Goal: Transaction & Acquisition: Purchase product/service

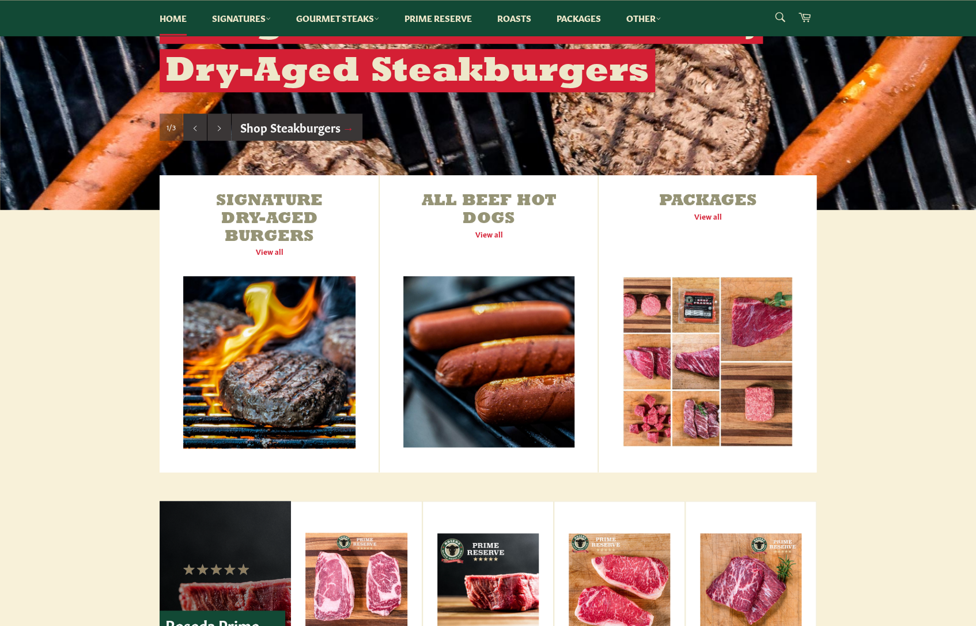
scroll to position [272, 0]
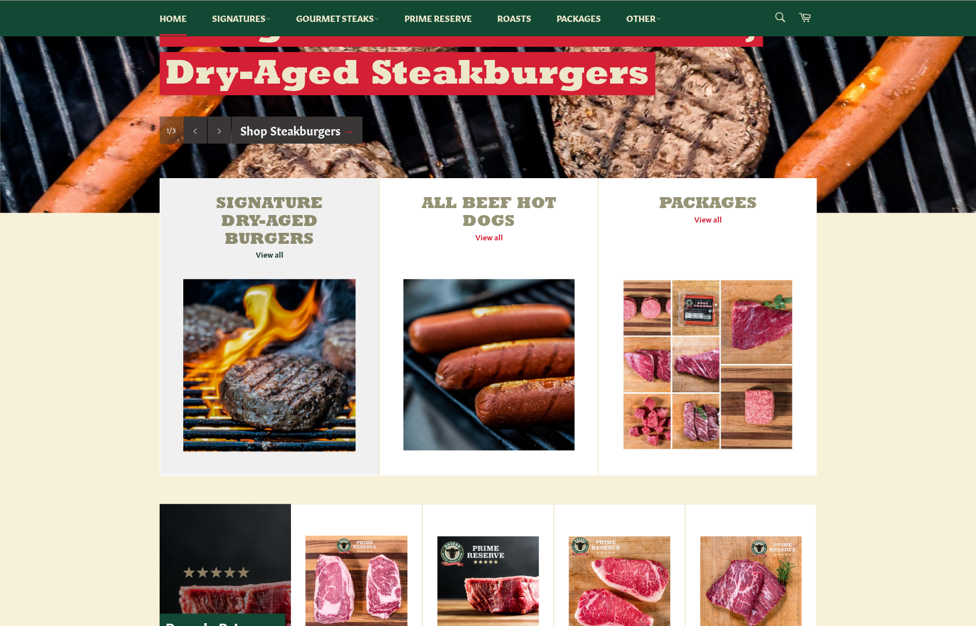
click at [269, 218] on link "Signature Dry-Aged Burgers View all" at bounding box center [269, 326] width 219 height 297
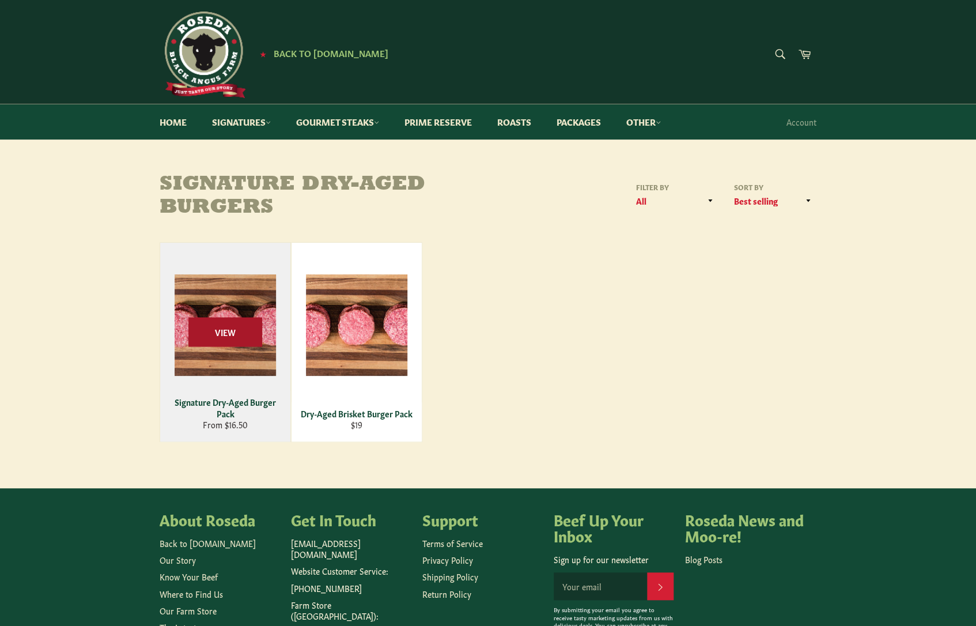
click at [237, 330] on span "View" at bounding box center [225, 331] width 74 height 29
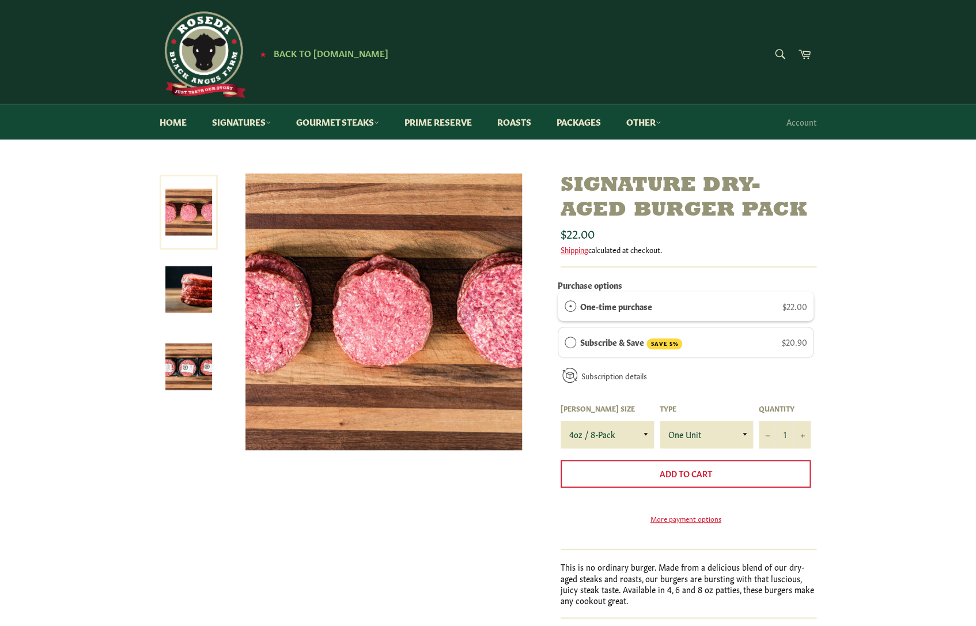
click at [164, 490] on div "Signature Dry-Aged Burger Pack Sale Regular price Shipping" at bounding box center [482, 410] width 668 height 474
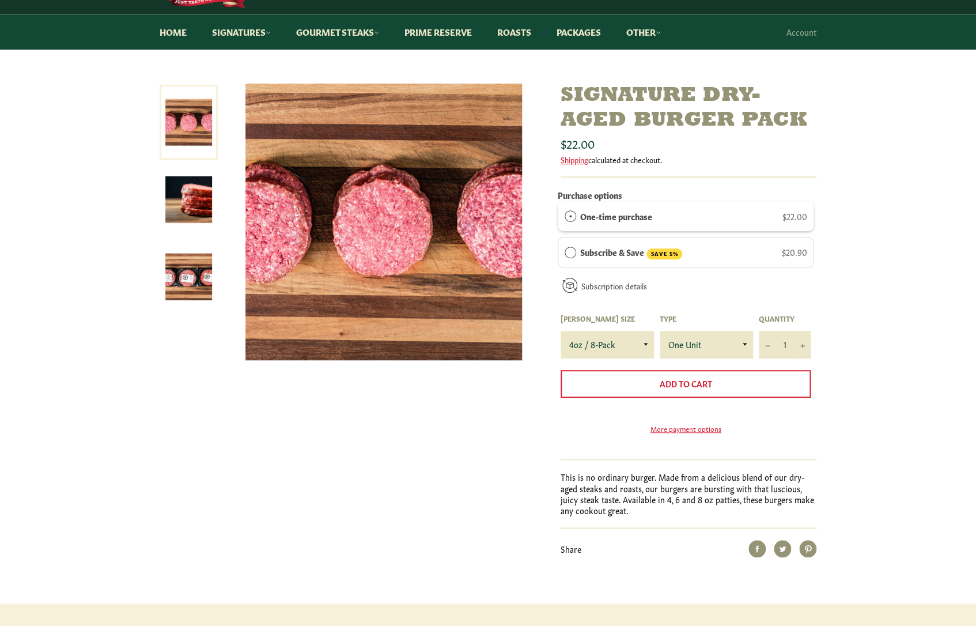
scroll to position [78, 0]
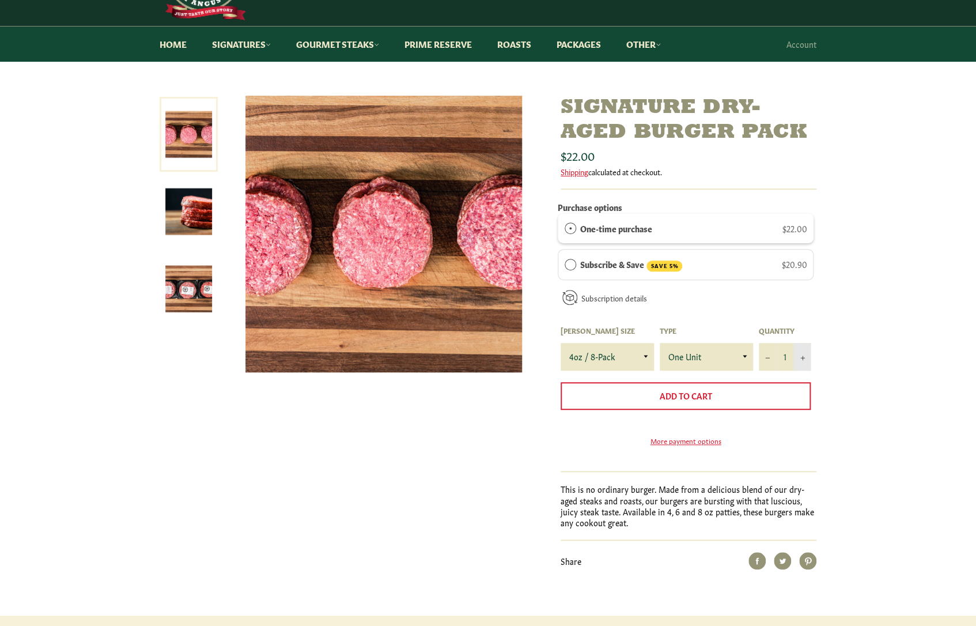
click at [803, 356] on button "+" at bounding box center [801, 357] width 17 height 28
type input "2"
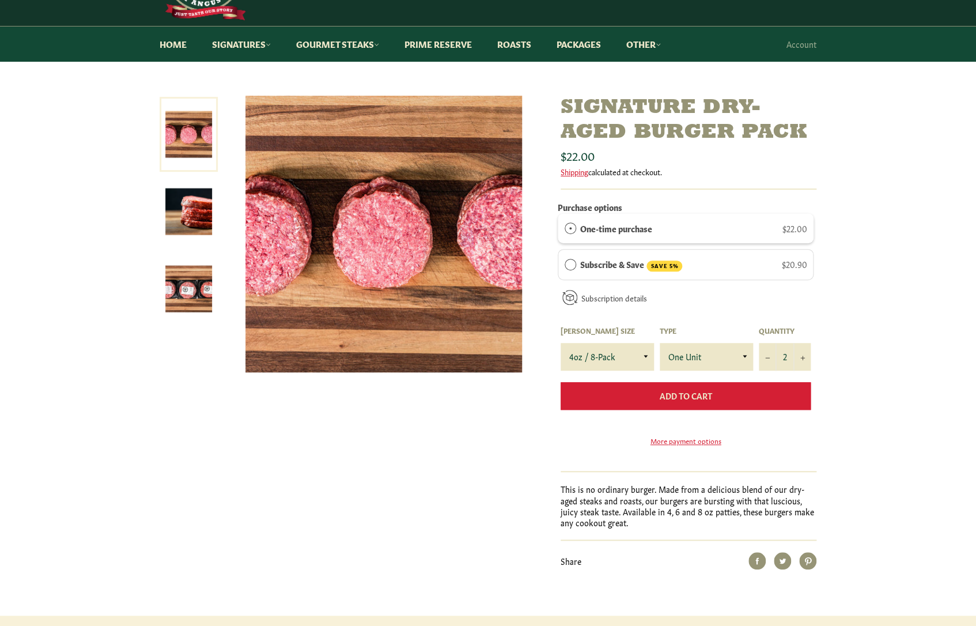
click at [710, 395] on span "Add to Cart" at bounding box center [686, 396] width 52 height 12
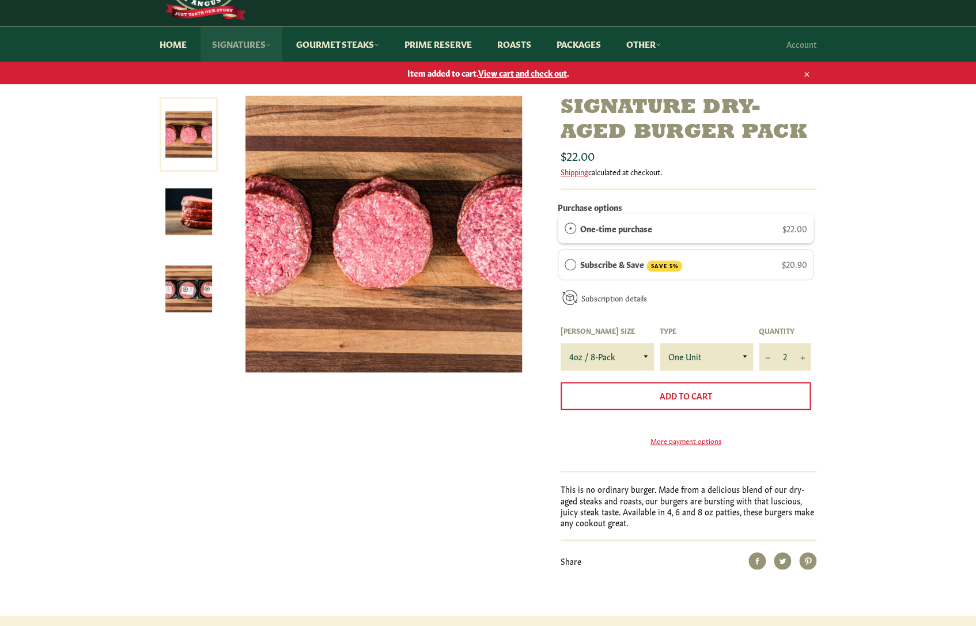
click at [235, 48] on link "Signatures" at bounding box center [242, 44] width 82 height 35
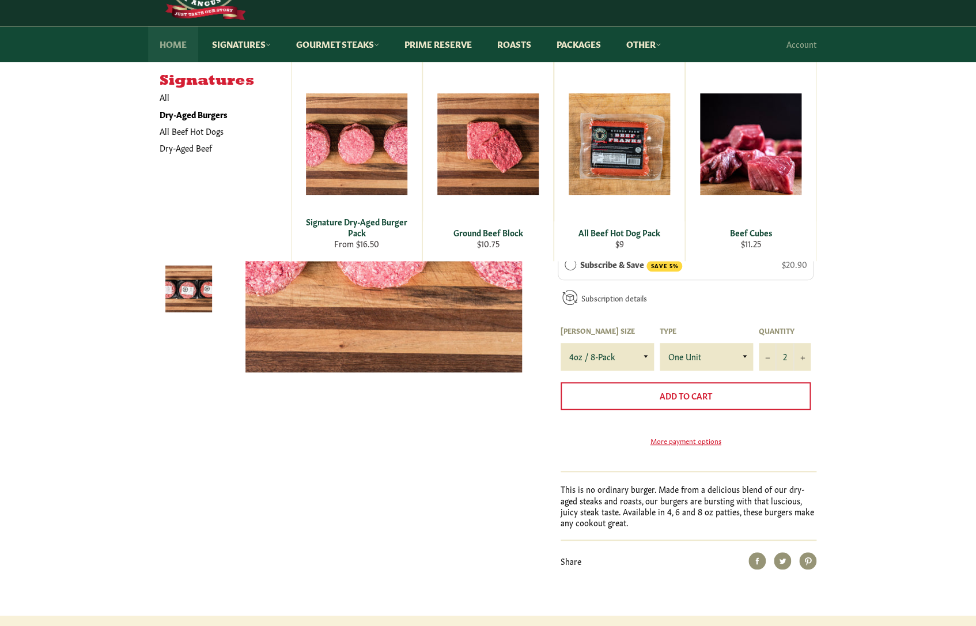
click at [172, 42] on link "Home" at bounding box center [173, 44] width 50 height 35
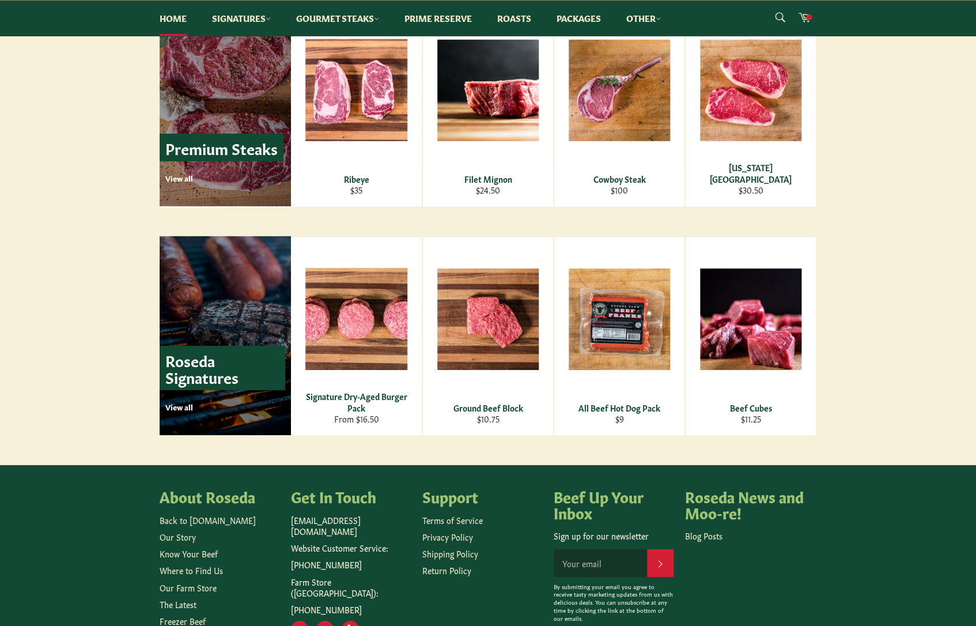
scroll to position [1400, 0]
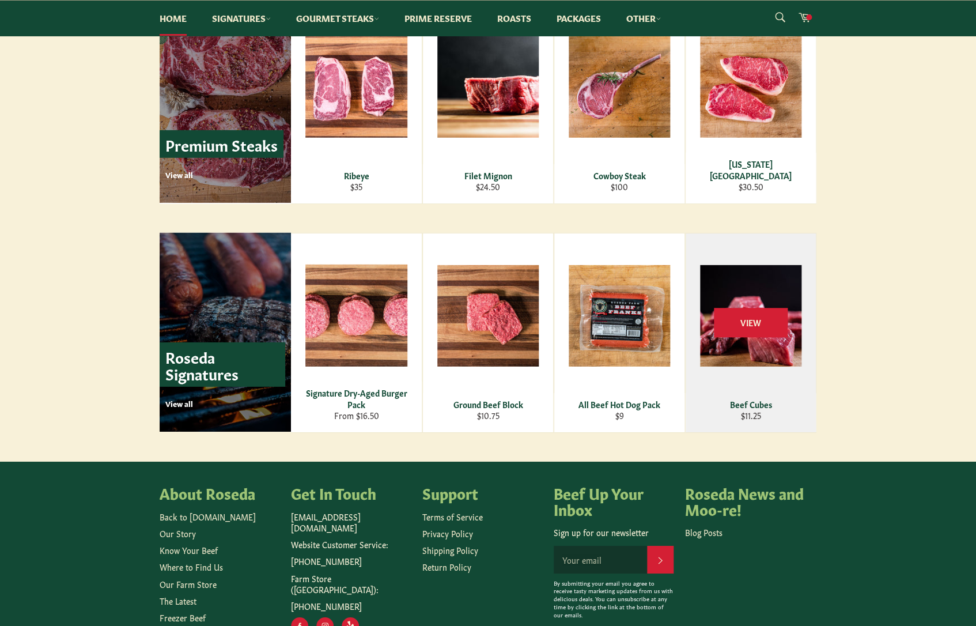
click at [751, 307] on div "View" at bounding box center [751, 332] width 130 height 199
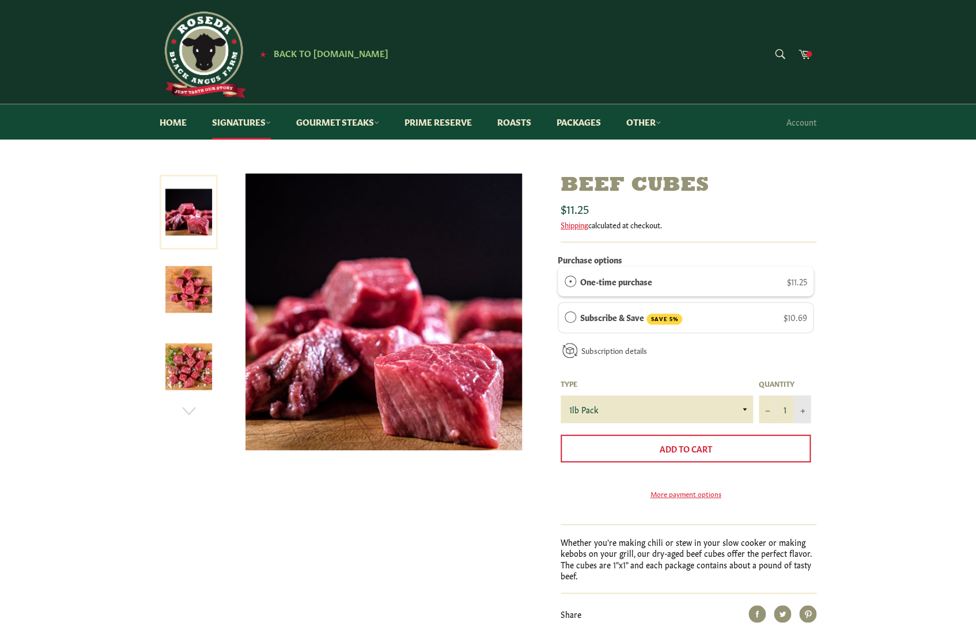
click at [803, 416] on button "+" at bounding box center [801, 409] width 17 height 28
type input "2"
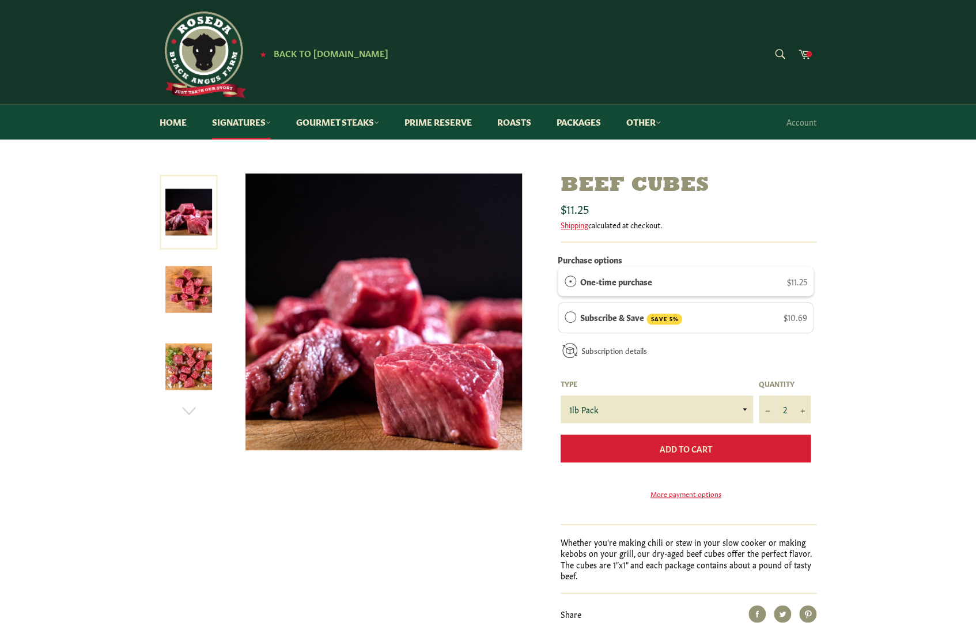
click at [699, 440] on button "Add to Cart" at bounding box center [686, 448] width 250 height 28
click at [699, 445] on span "Add to Cart" at bounding box center [686, 449] width 52 height 12
click at [684, 454] on span "Add to Cart" at bounding box center [686, 449] width 52 height 12
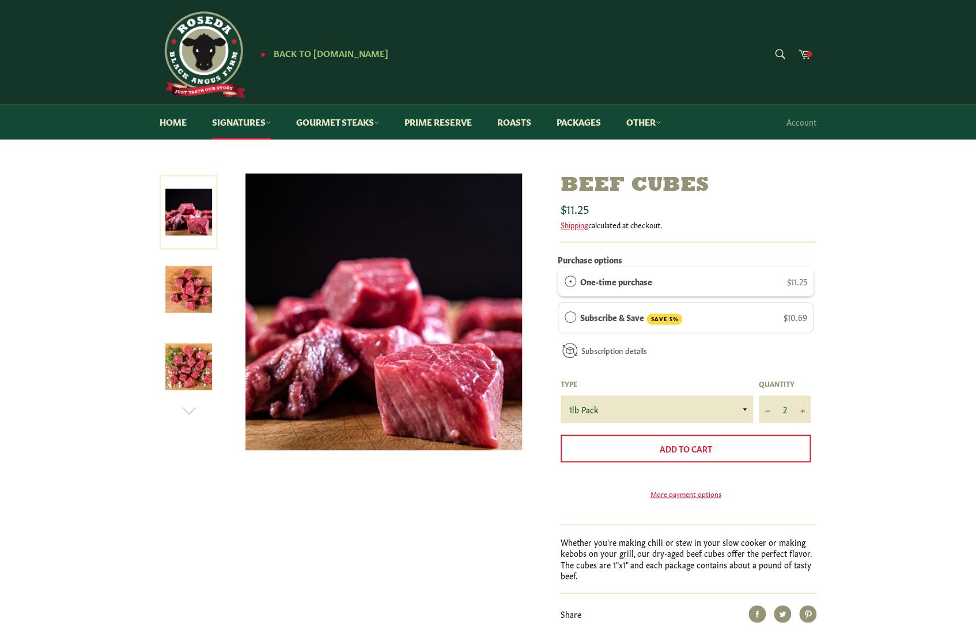
click at [884, 393] on div at bounding box center [488, 420] width 976 height 495
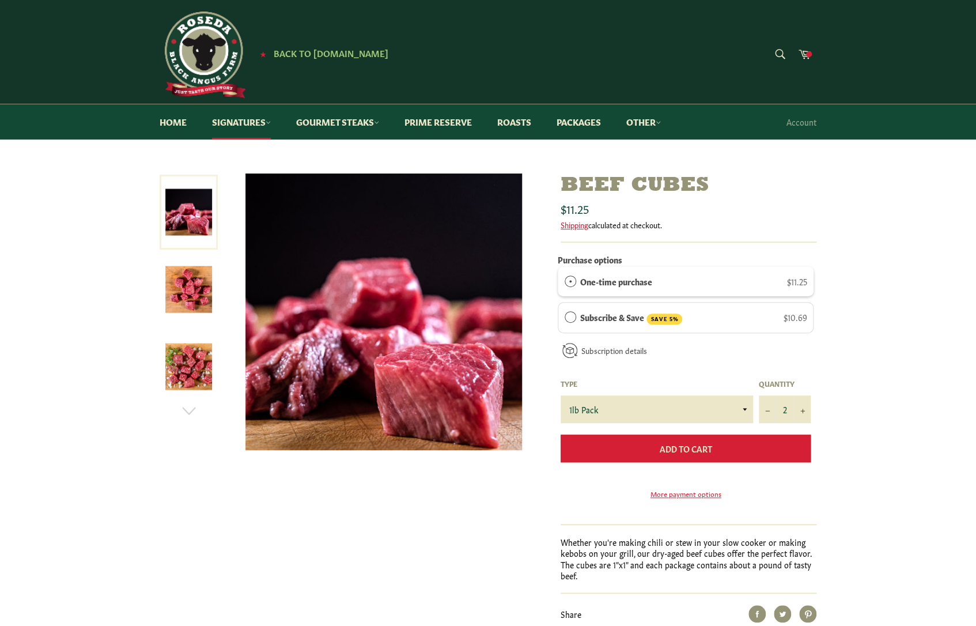
click at [676, 462] on button "Add to Cart" at bounding box center [686, 448] width 250 height 28
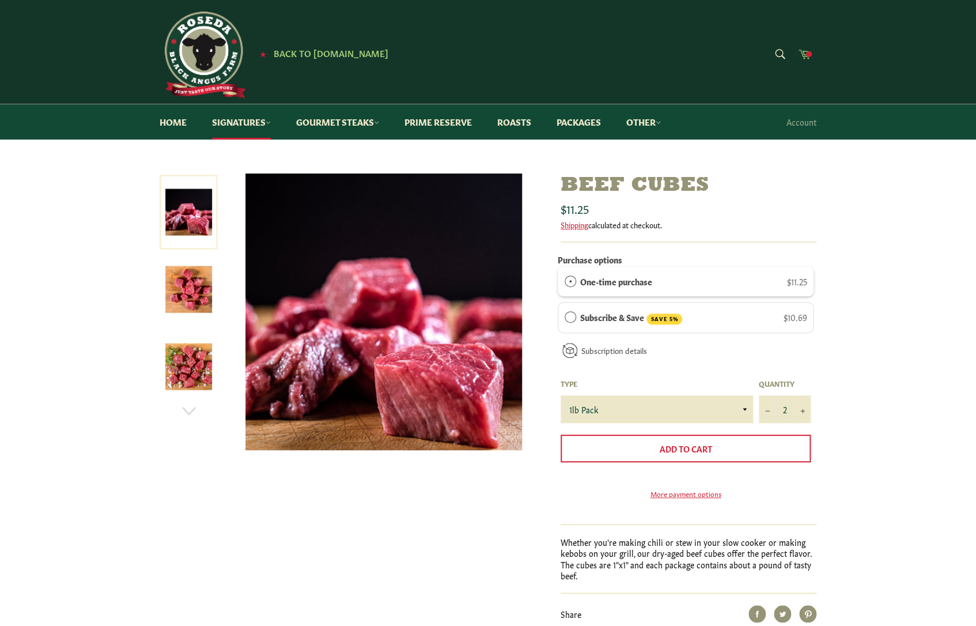
click at [804, 53] on icon at bounding box center [805, 54] width 12 height 9
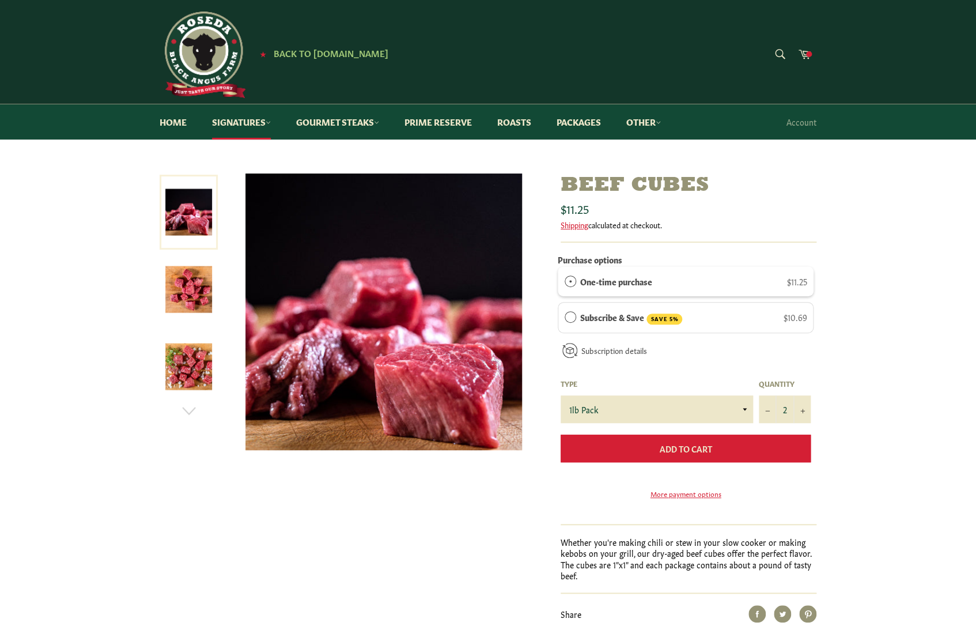
click at [649, 449] on button "Add to Cart" at bounding box center [686, 448] width 250 height 28
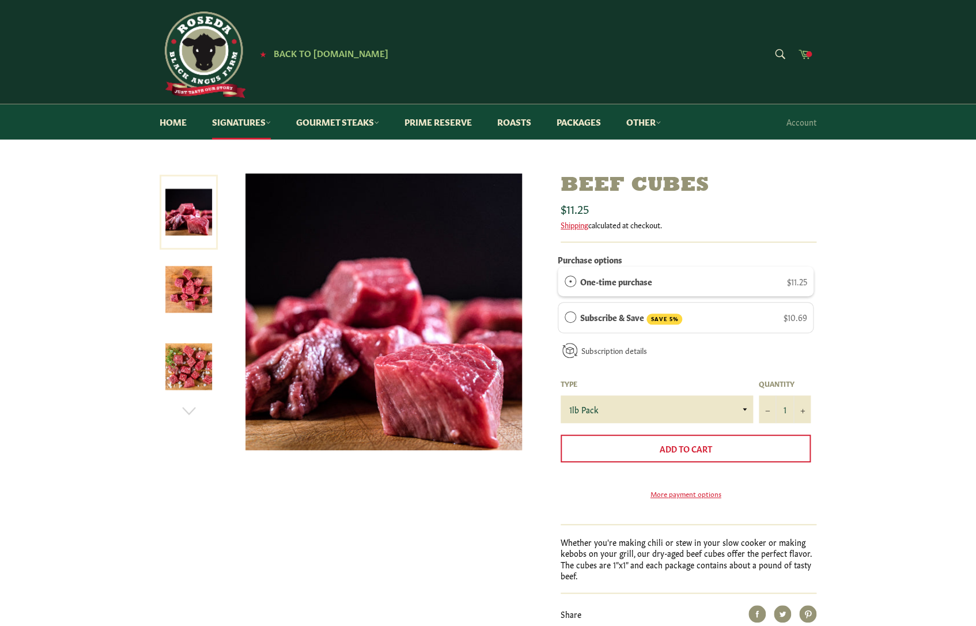
click at [802, 52] on icon at bounding box center [804, 53] width 13 height 13
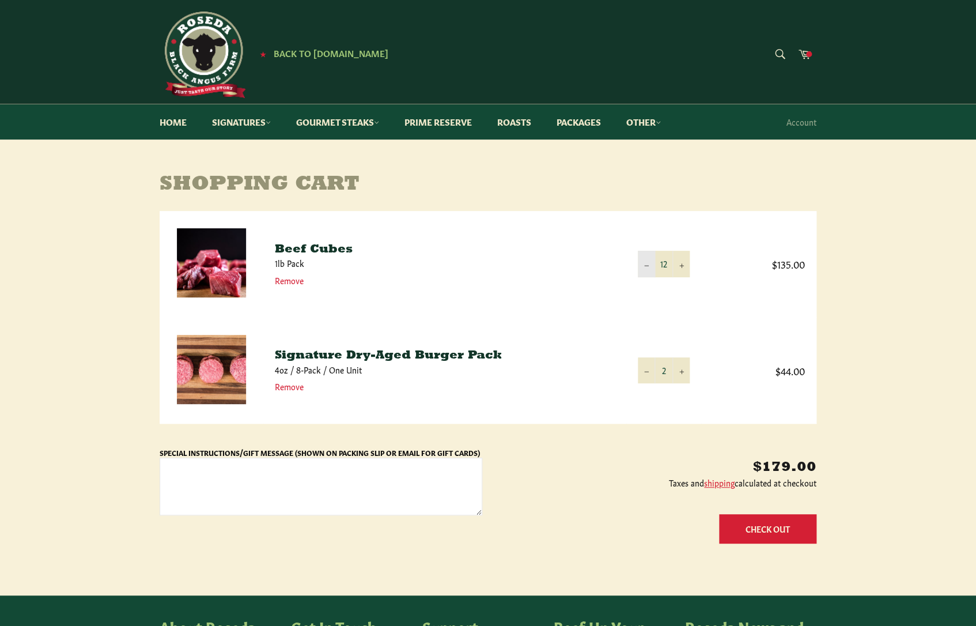
click at [649, 266] on button "−" at bounding box center [646, 264] width 17 height 26
click at [649, 270] on button "−" at bounding box center [646, 264] width 17 height 26
click at [644, 269] on button "−" at bounding box center [646, 264] width 17 height 26
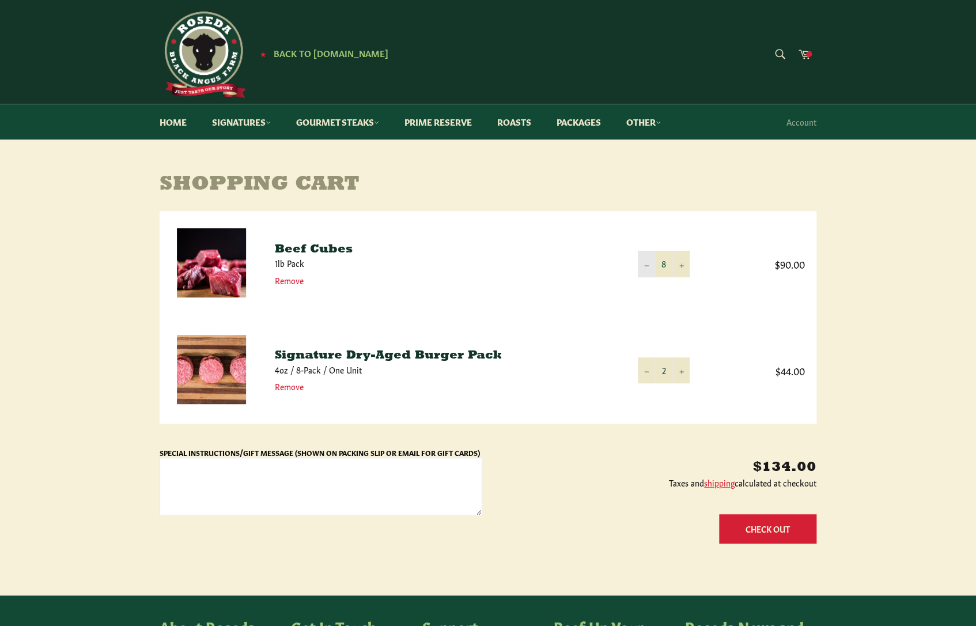
click at [644, 269] on button "−" at bounding box center [646, 264] width 17 height 26
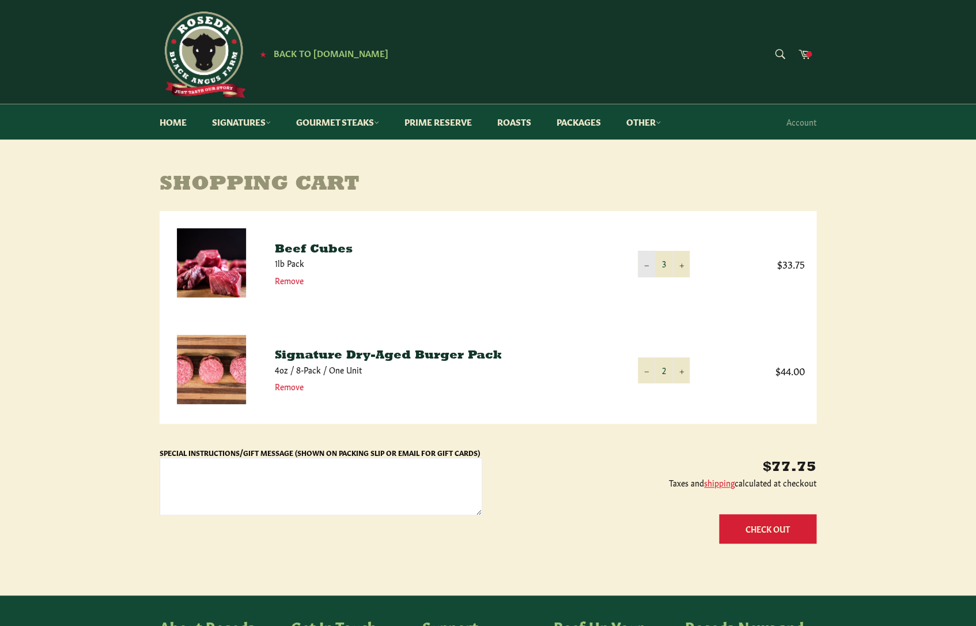
click at [644, 269] on button "−" at bounding box center [646, 264] width 17 height 26
click at [249, 123] on link "Signatures" at bounding box center [242, 121] width 82 height 35
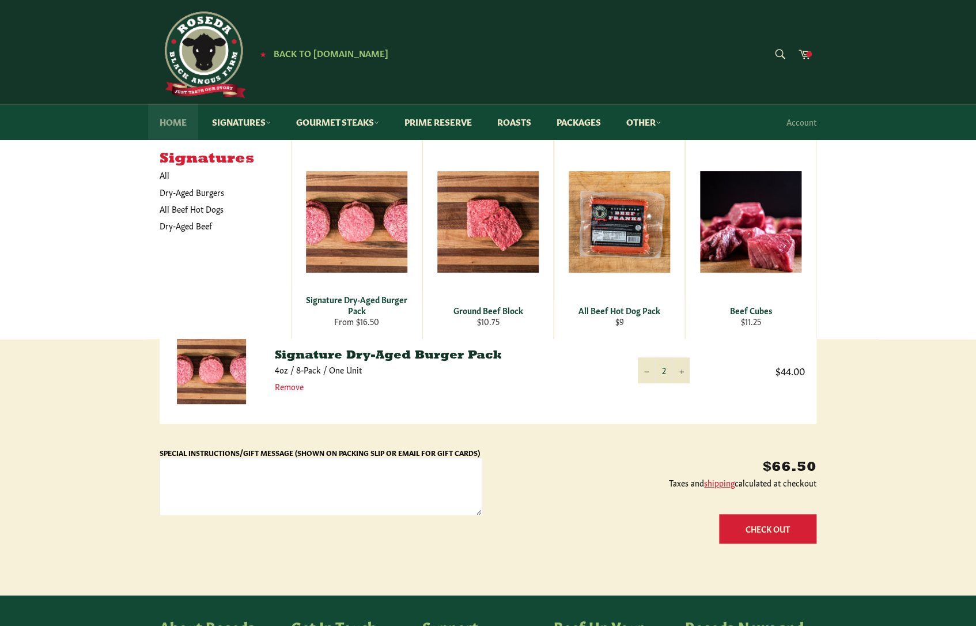
click at [180, 131] on link "Home" at bounding box center [173, 121] width 50 height 35
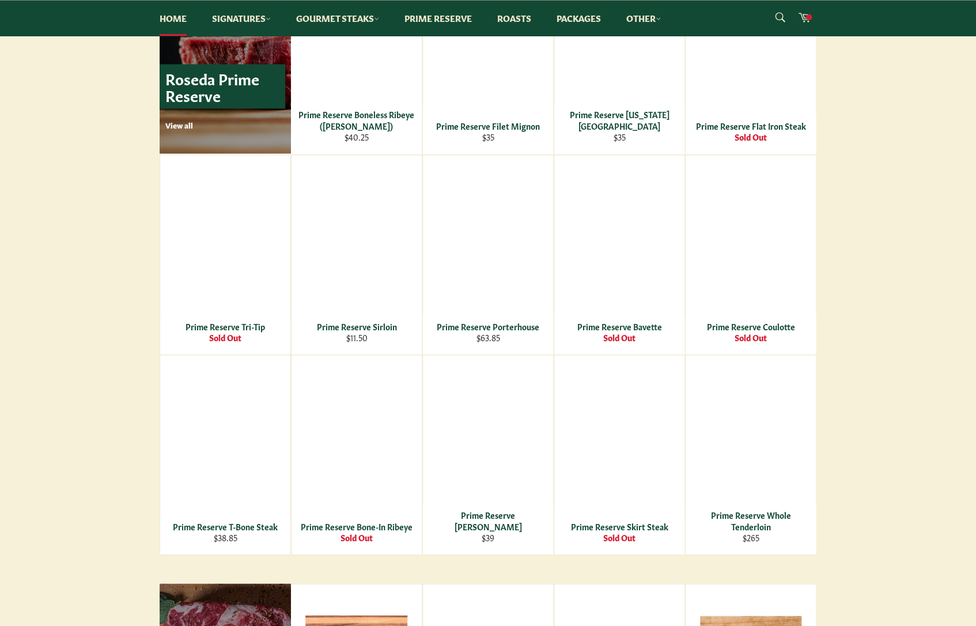
scroll to position [778, 0]
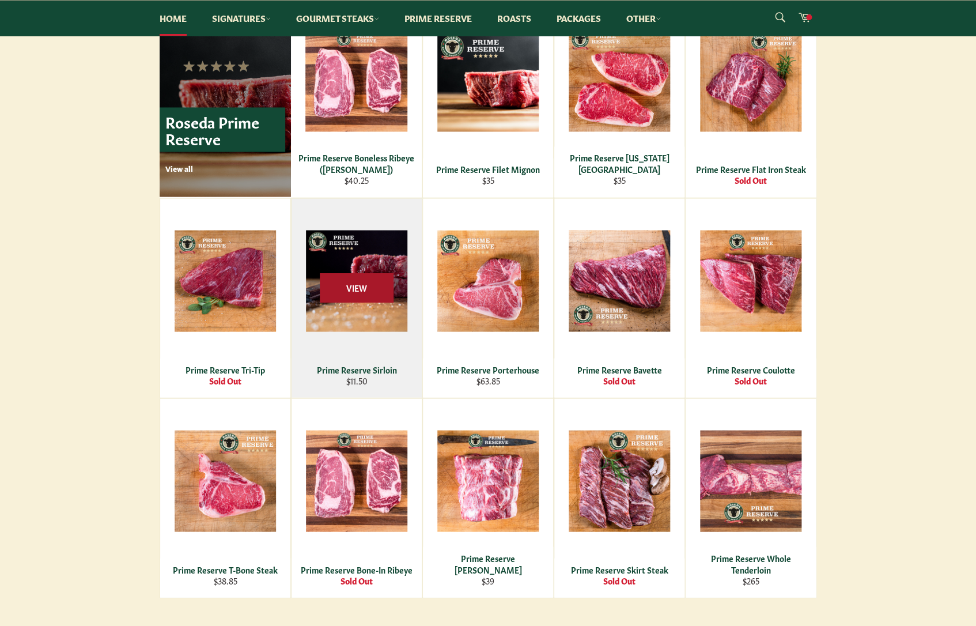
click at [343, 293] on span "View" at bounding box center [357, 287] width 74 height 29
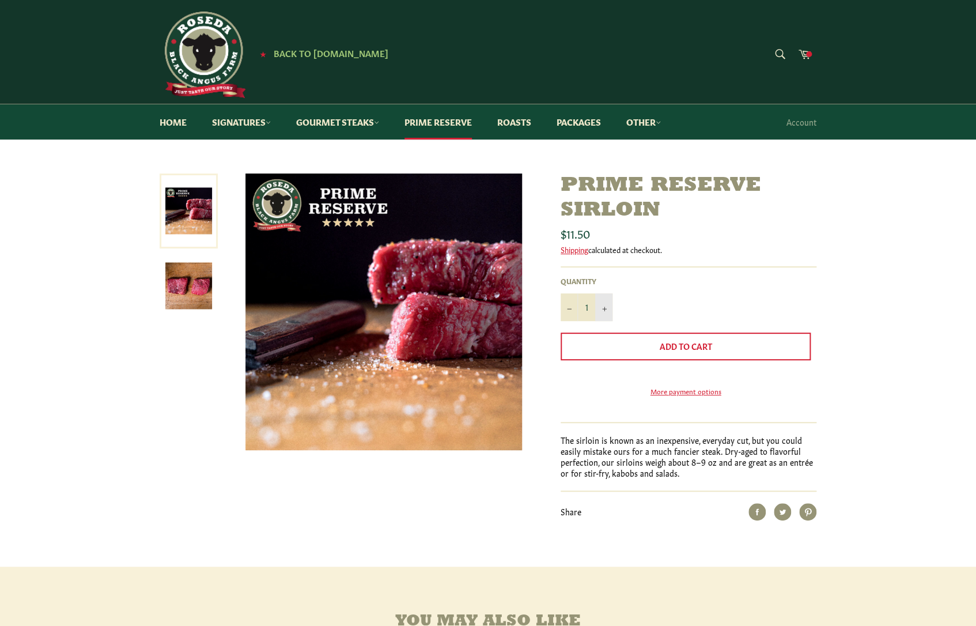
click at [604, 303] on button "+" at bounding box center [603, 307] width 17 height 28
type input "2"
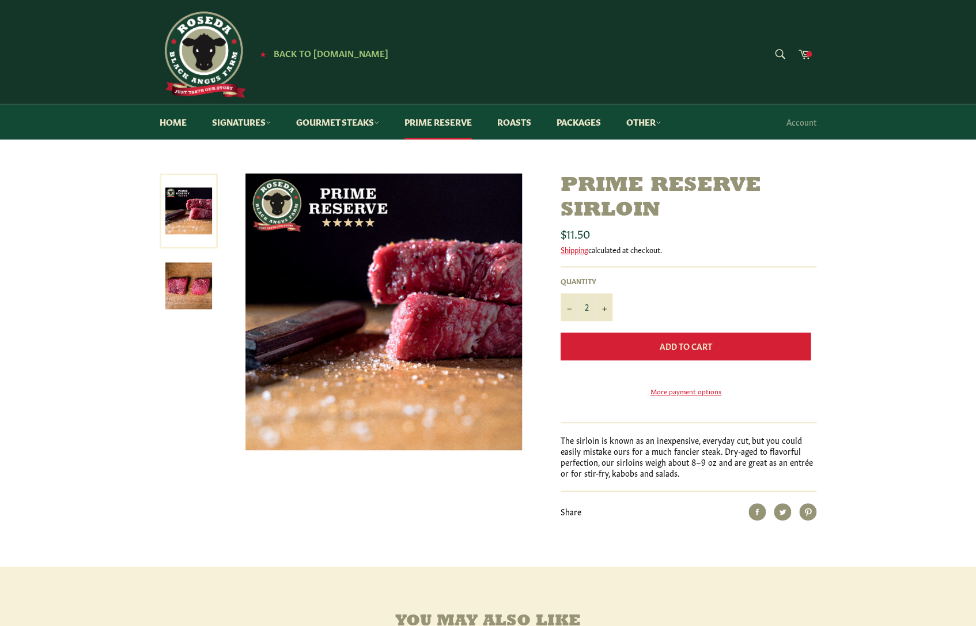
click at [660, 342] on span "Add to Cart" at bounding box center [686, 346] width 52 height 12
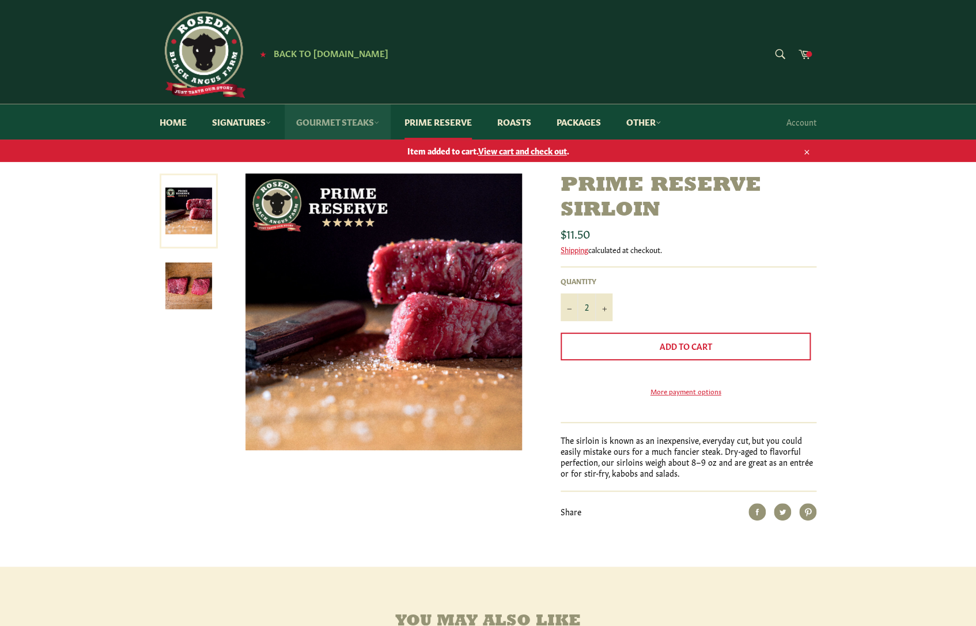
click at [346, 118] on link "Gourmet Steaks" at bounding box center [338, 121] width 106 height 35
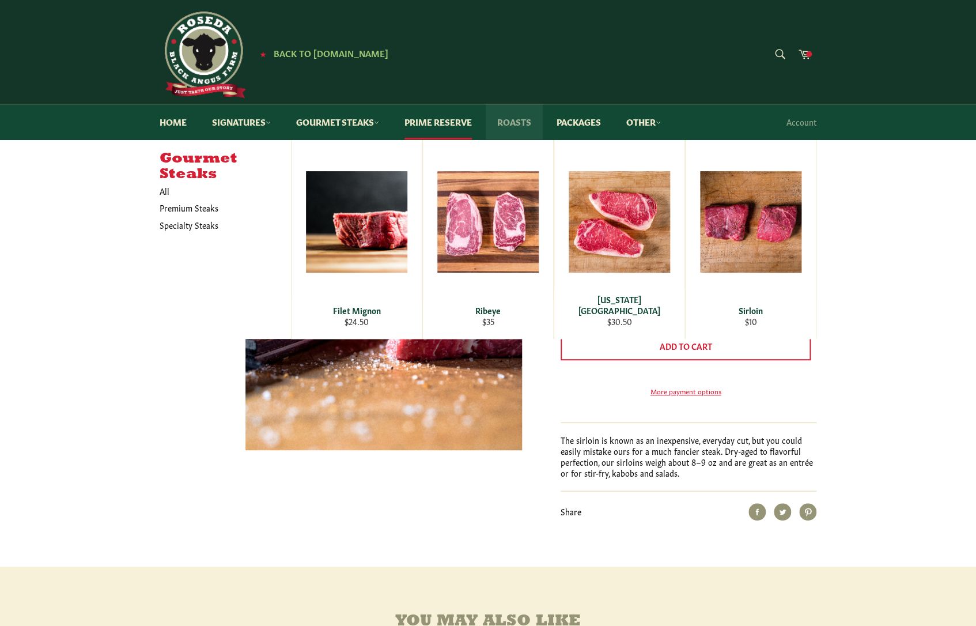
click at [509, 124] on link "Roasts" at bounding box center [514, 121] width 57 height 35
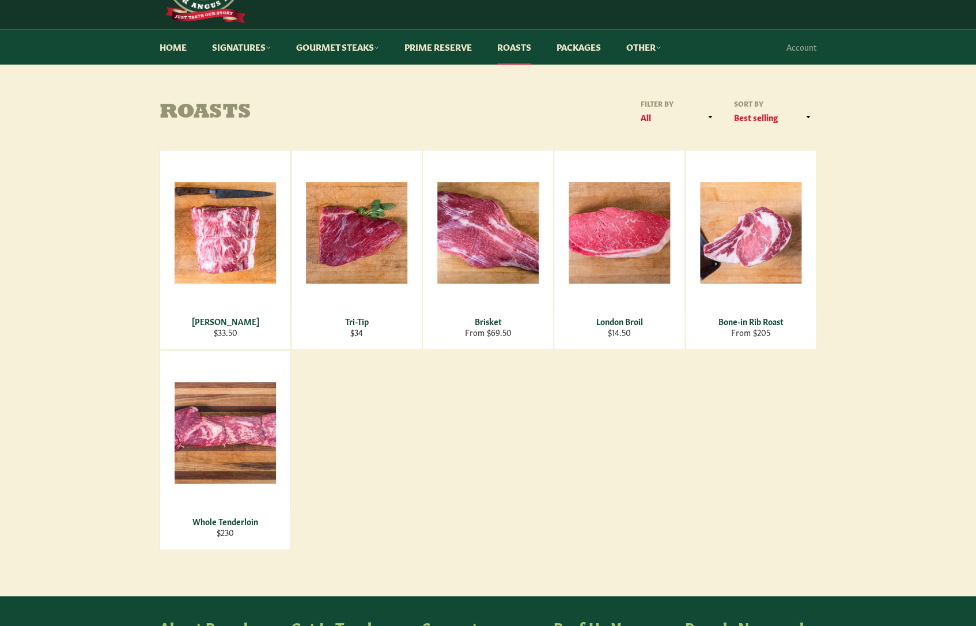
scroll to position [78, 0]
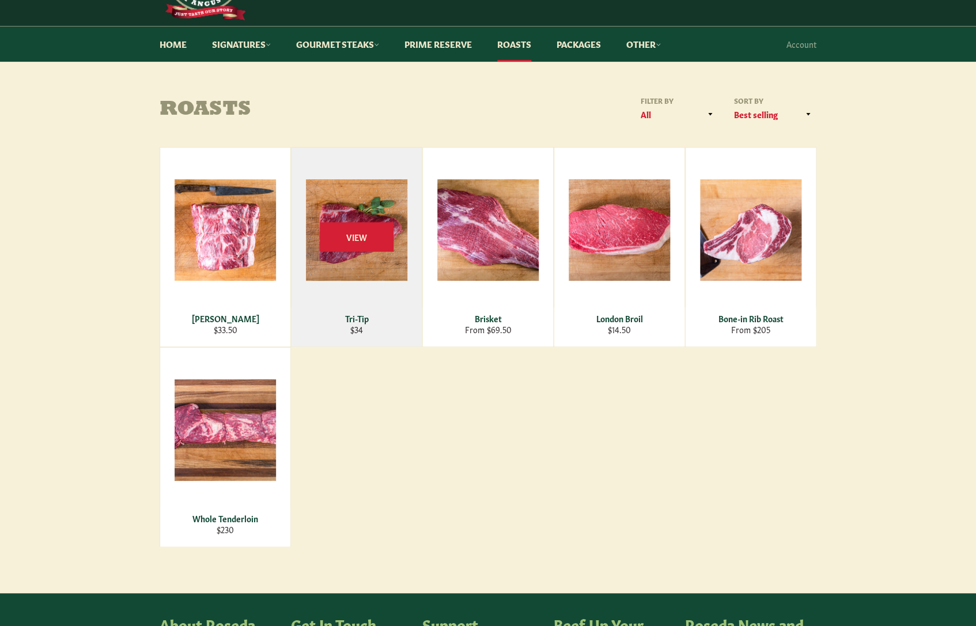
click at [354, 266] on div "View" at bounding box center [357, 247] width 130 height 199
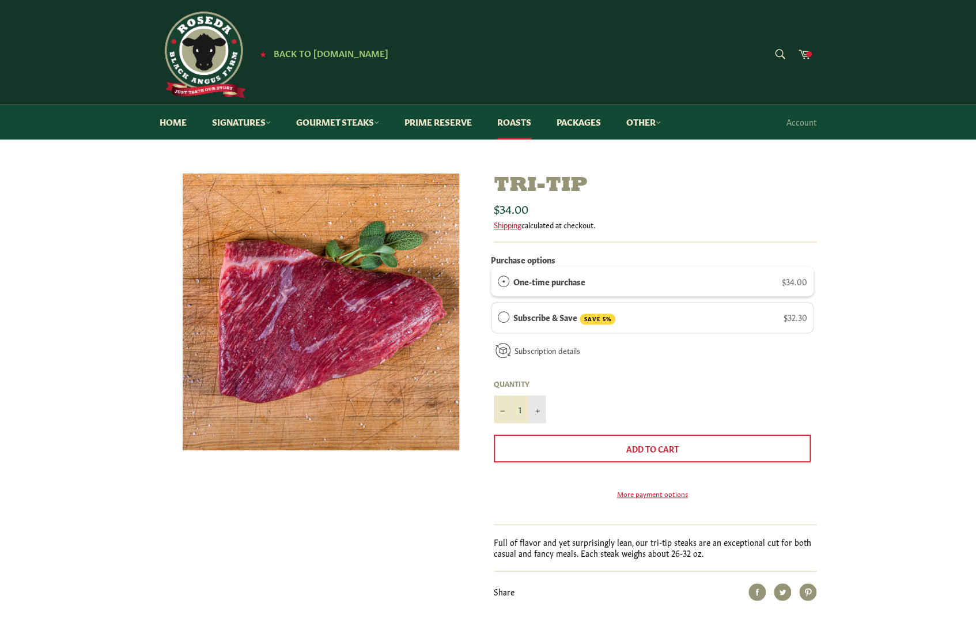
click at [539, 408] on button "+" at bounding box center [536, 409] width 17 height 28
type input "2"
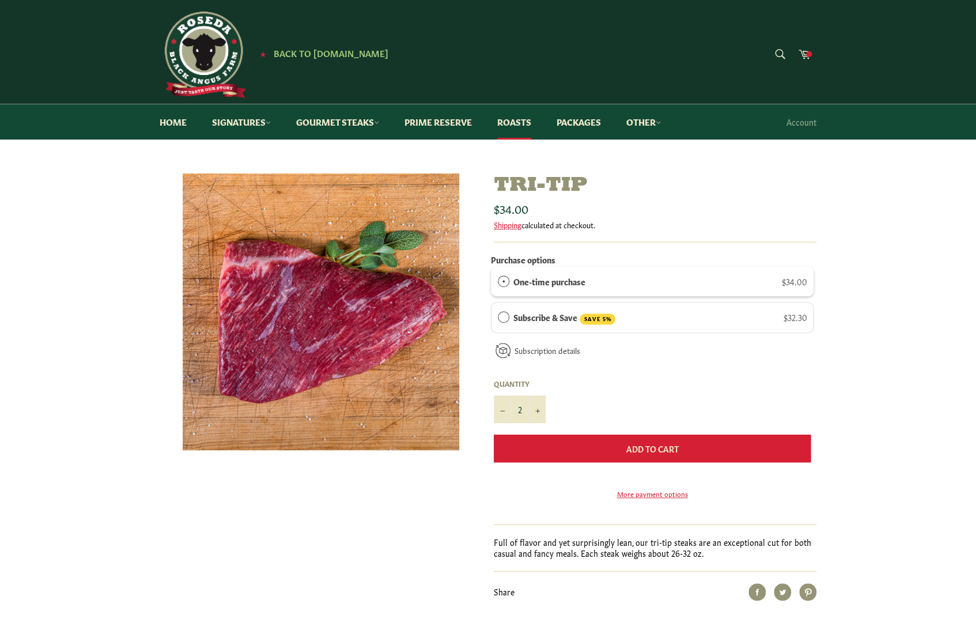
click at [608, 451] on button "Add to Cart" at bounding box center [652, 448] width 317 height 28
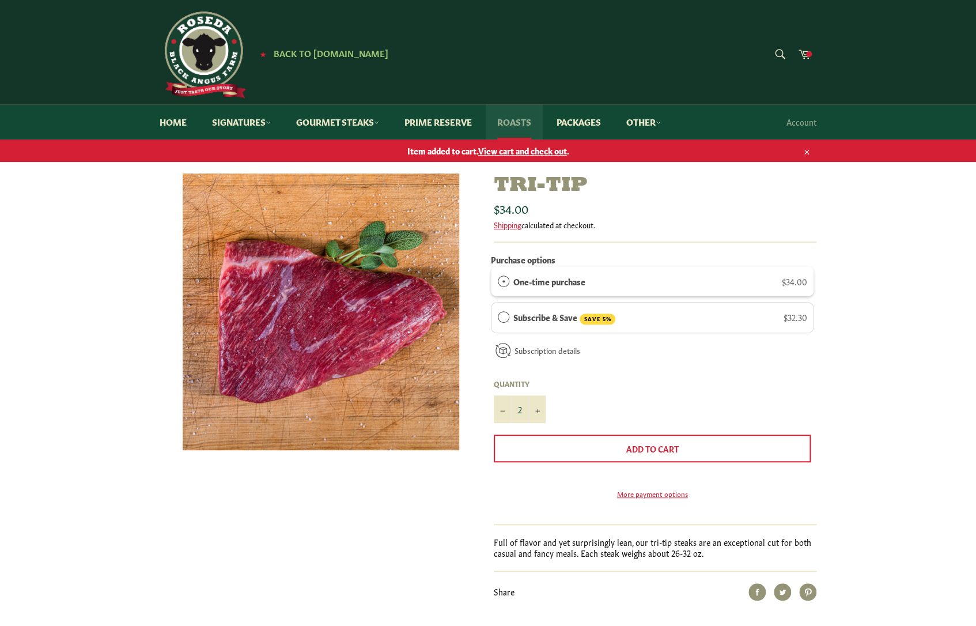
click at [519, 130] on link "Roasts" at bounding box center [514, 121] width 57 height 35
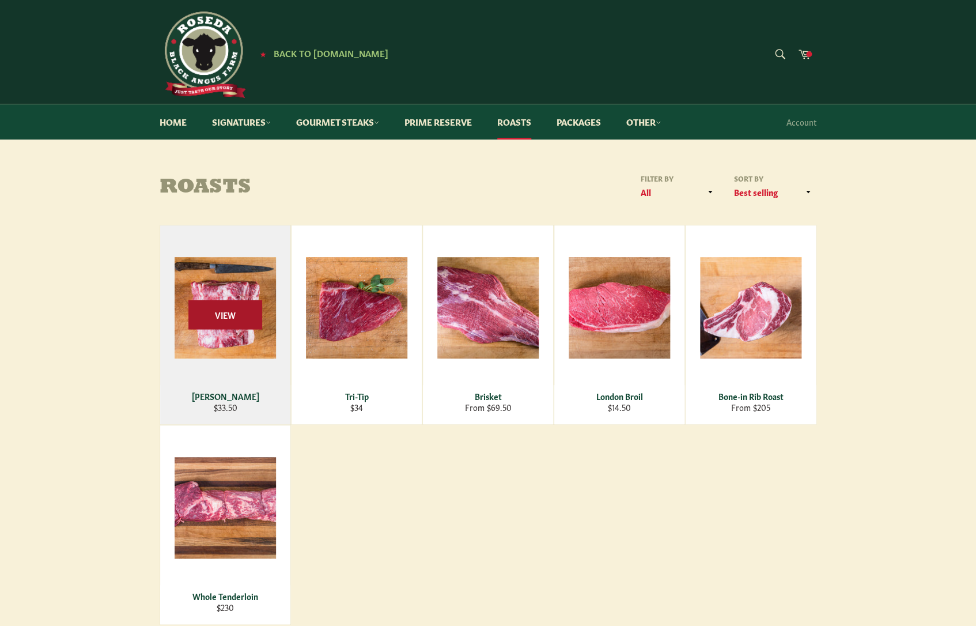
click at [225, 315] on span "View" at bounding box center [225, 314] width 74 height 29
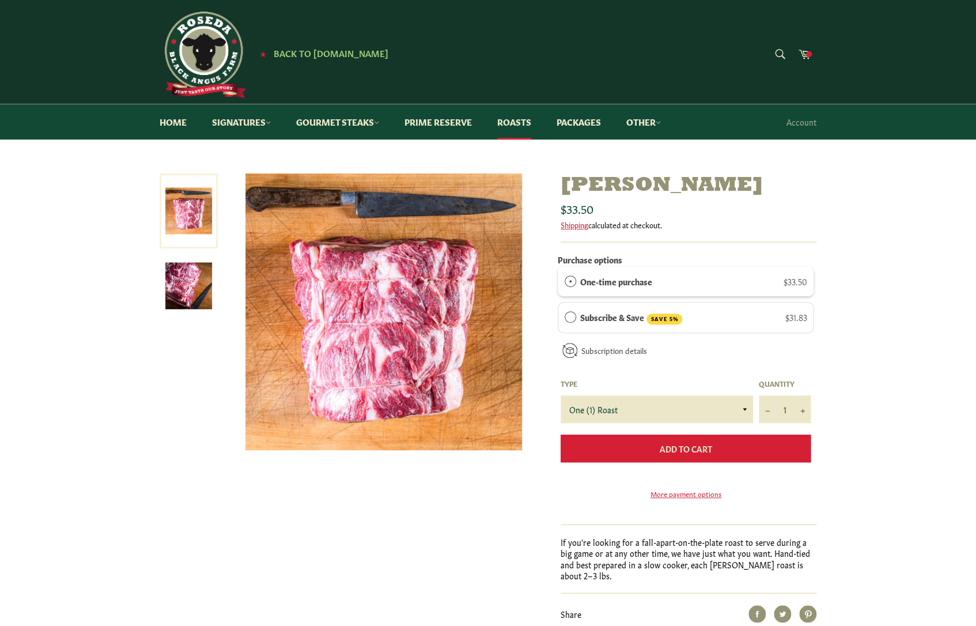
click at [723, 455] on button "Add to Cart" at bounding box center [686, 448] width 250 height 28
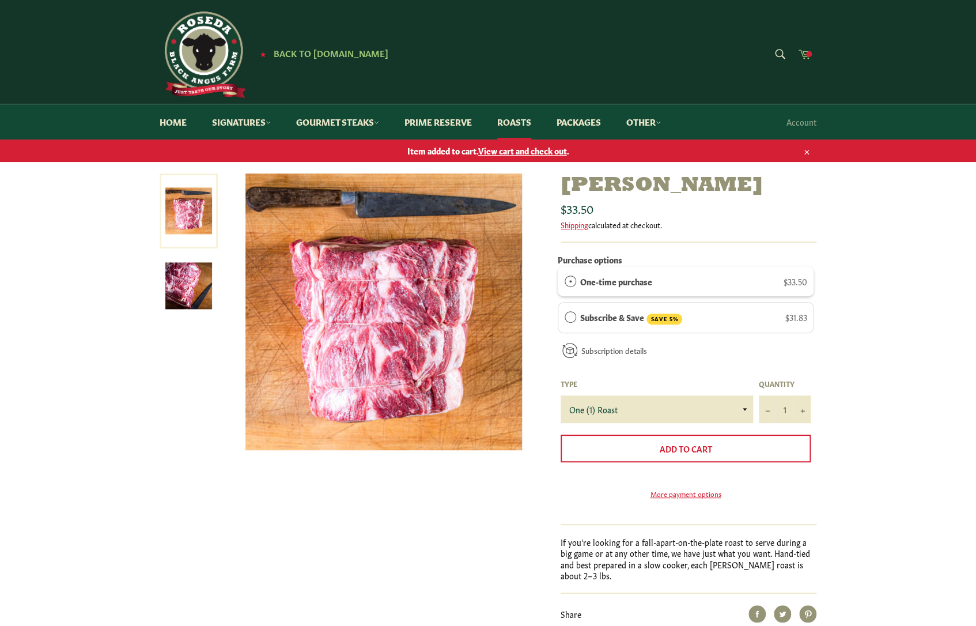
click at [812, 53] on link "Cart" at bounding box center [804, 55] width 24 height 26
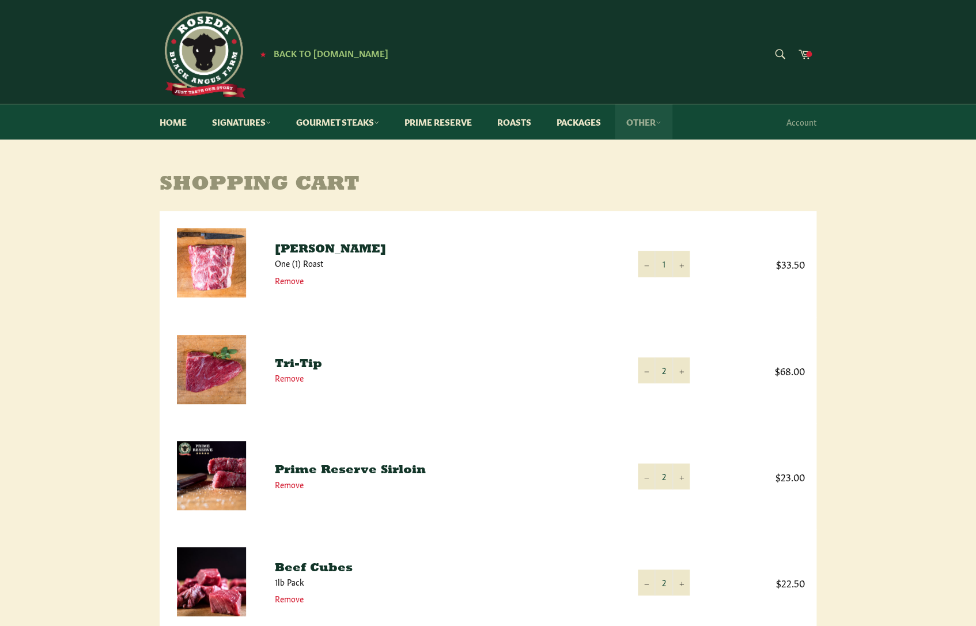
click at [663, 127] on link "Other" at bounding box center [644, 121] width 58 height 35
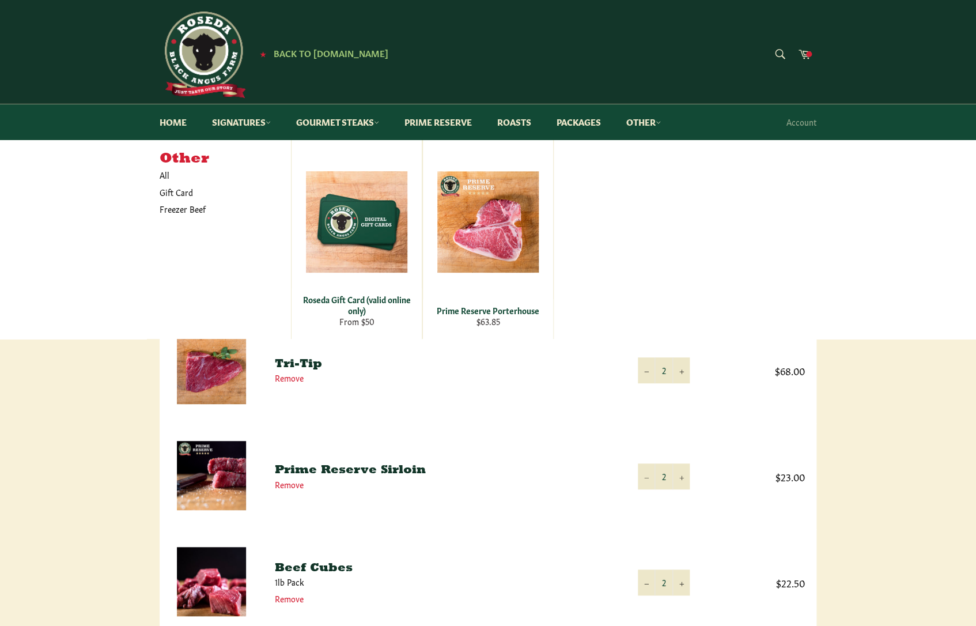
click at [918, 441] on div "Shopping Cart Product Quantity Total [PERSON_NAME] Roast One (1) Roast Remove Q…" at bounding box center [488, 520] width 976 height 694
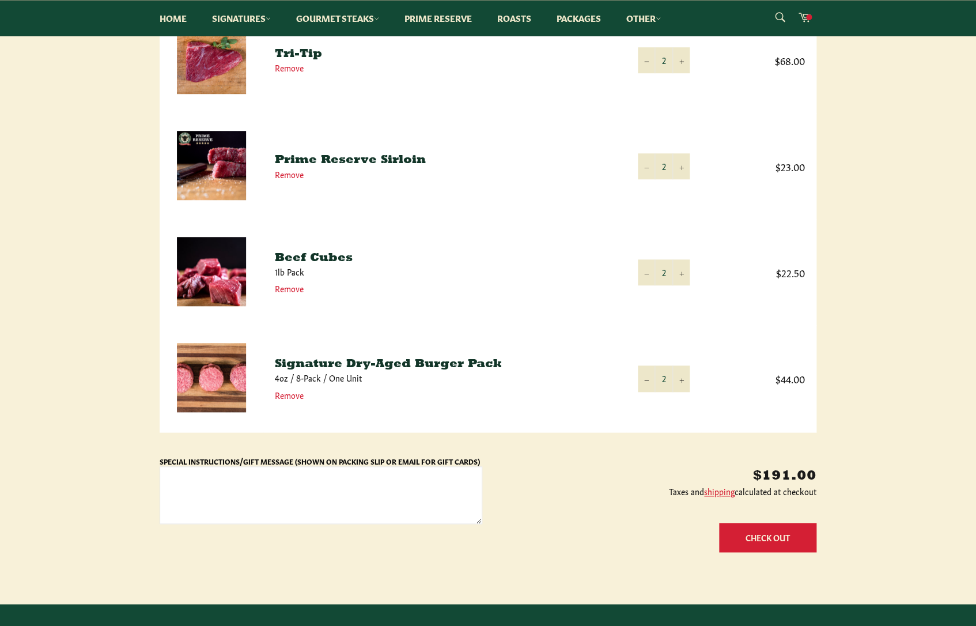
scroll to position [311, 0]
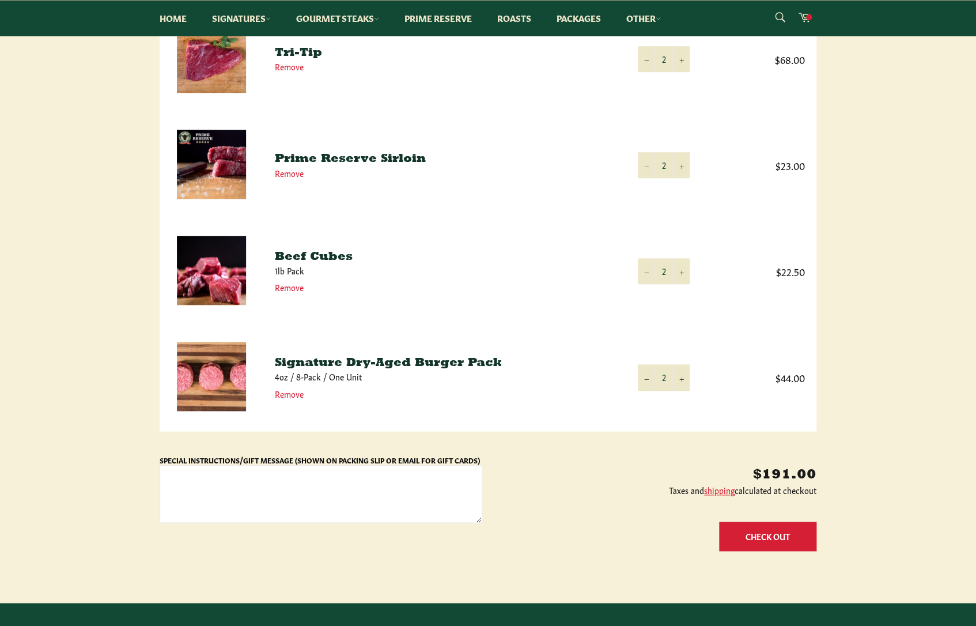
click at [749, 527] on button "Check Out" at bounding box center [767, 535] width 97 height 29
